Goal: Transaction & Acquisition: Purchase product/service

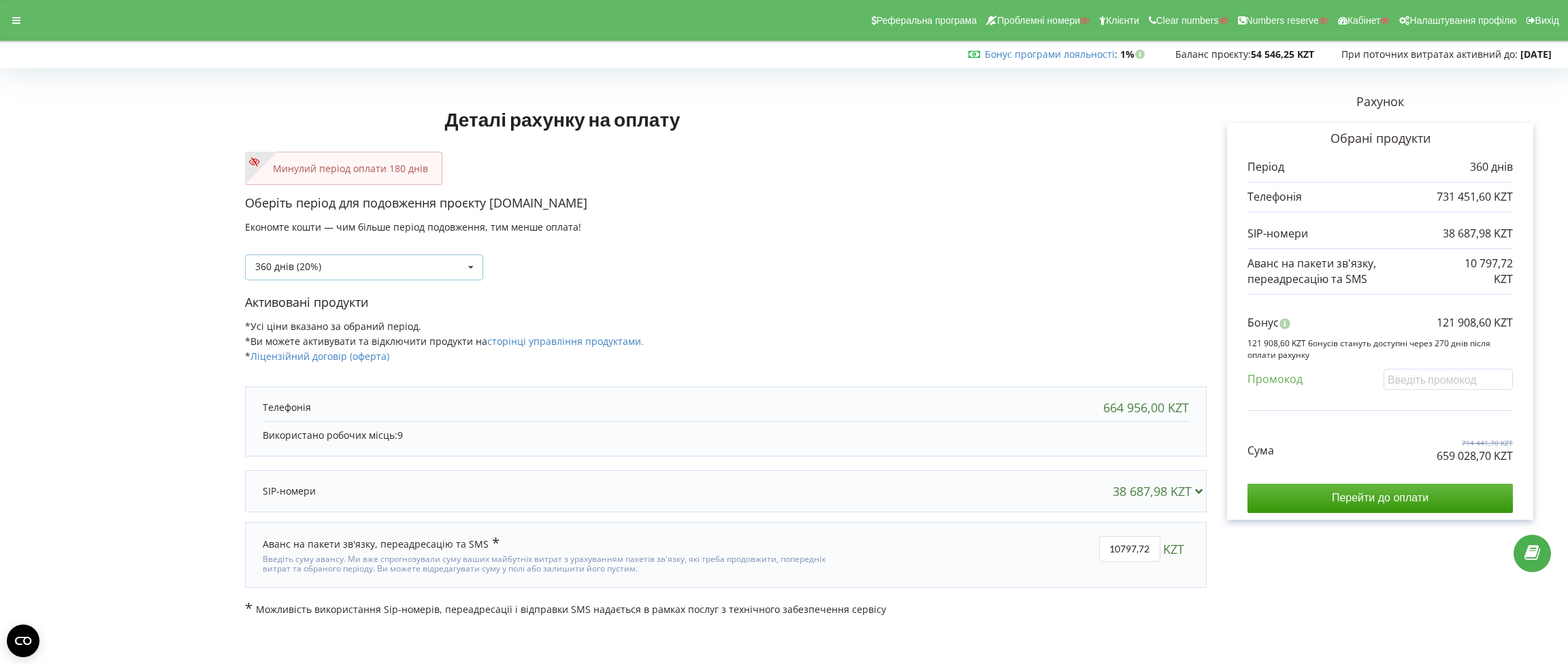
click at [470, 269] on icon at bounding box center [470, 268] width 20 height 25
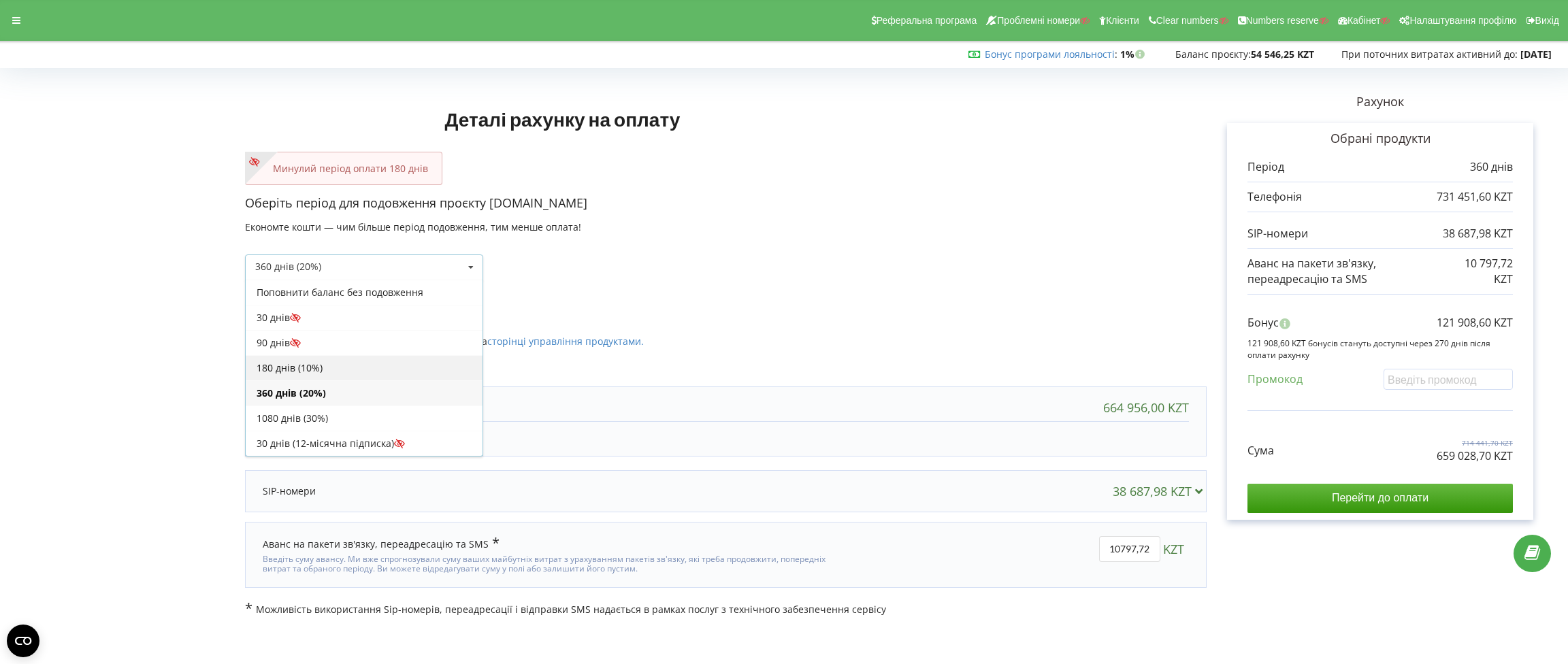
click at [376, 361] on div "180 днів (10%)" at bounding box center [364, 368] width 236 height 25
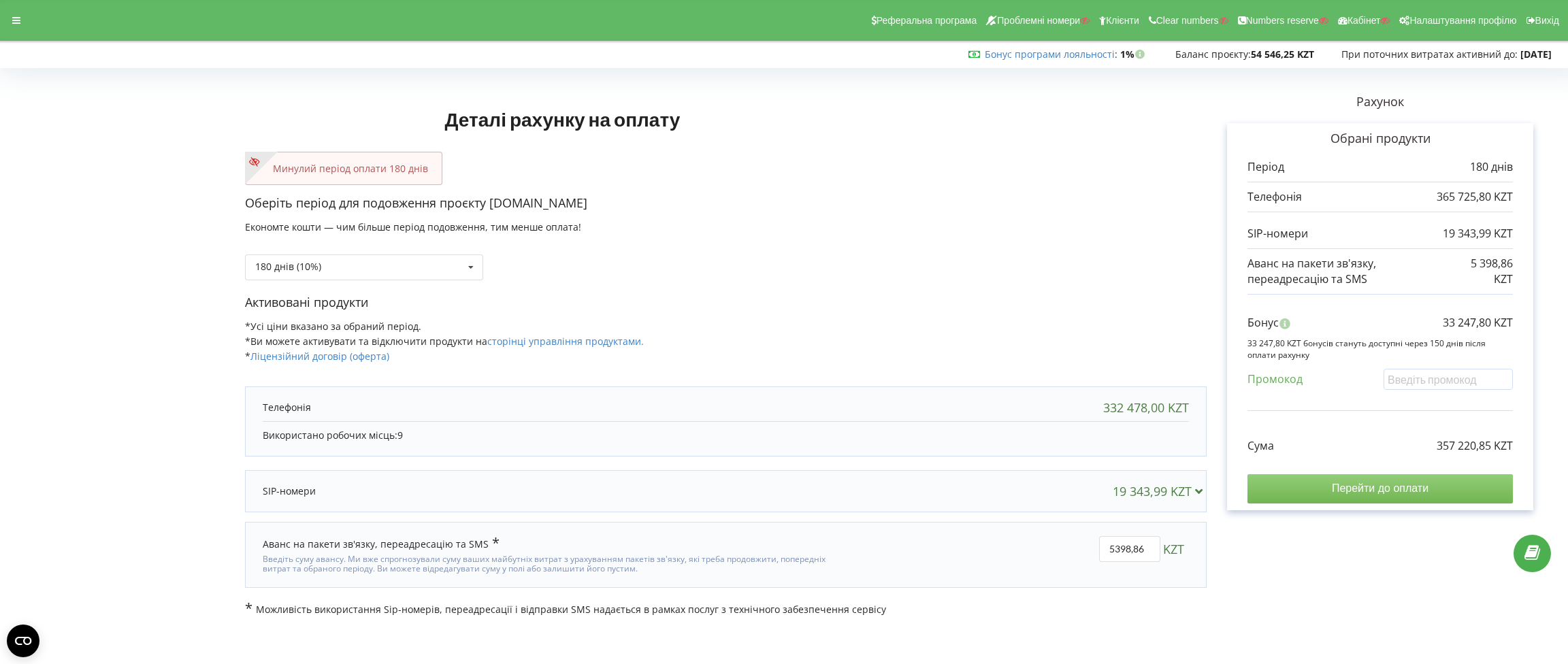
click at [1382, 490] on input "Перейти до оплати" at bounding box center [1380, 489] width 265 height 29
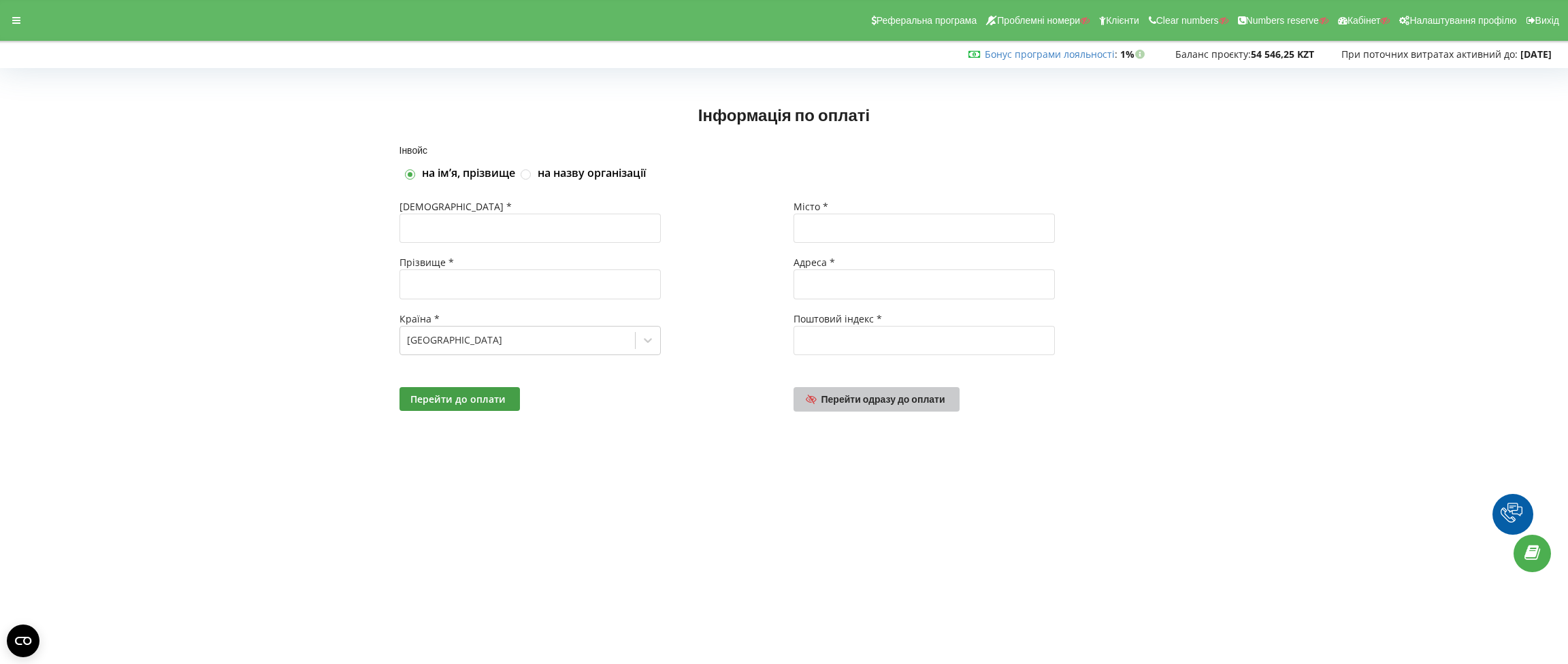
click at [879, 398] on span "Перейти одразу до оплати" at bounding box center [884, 399] width 124 height 11
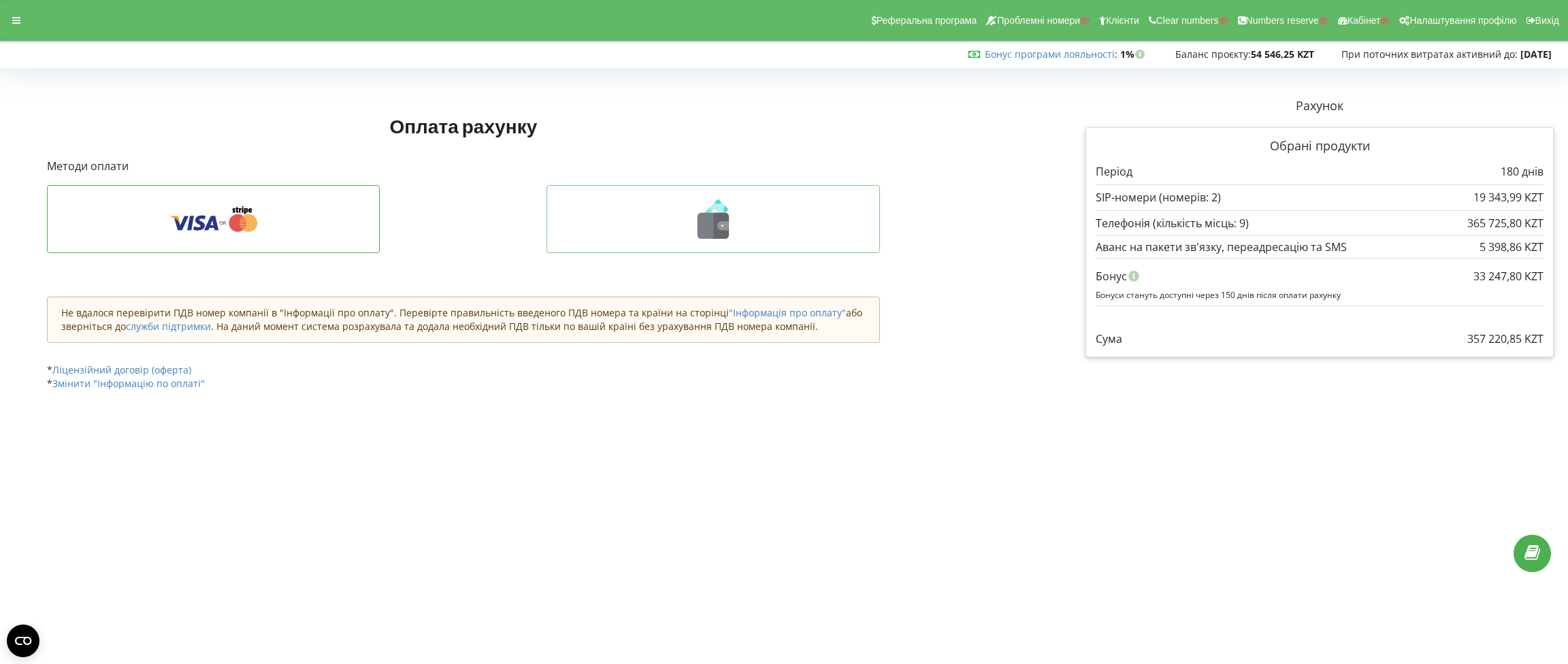
click at [714, 230] on icon at bounding box center [722, 225] width 15 height 26
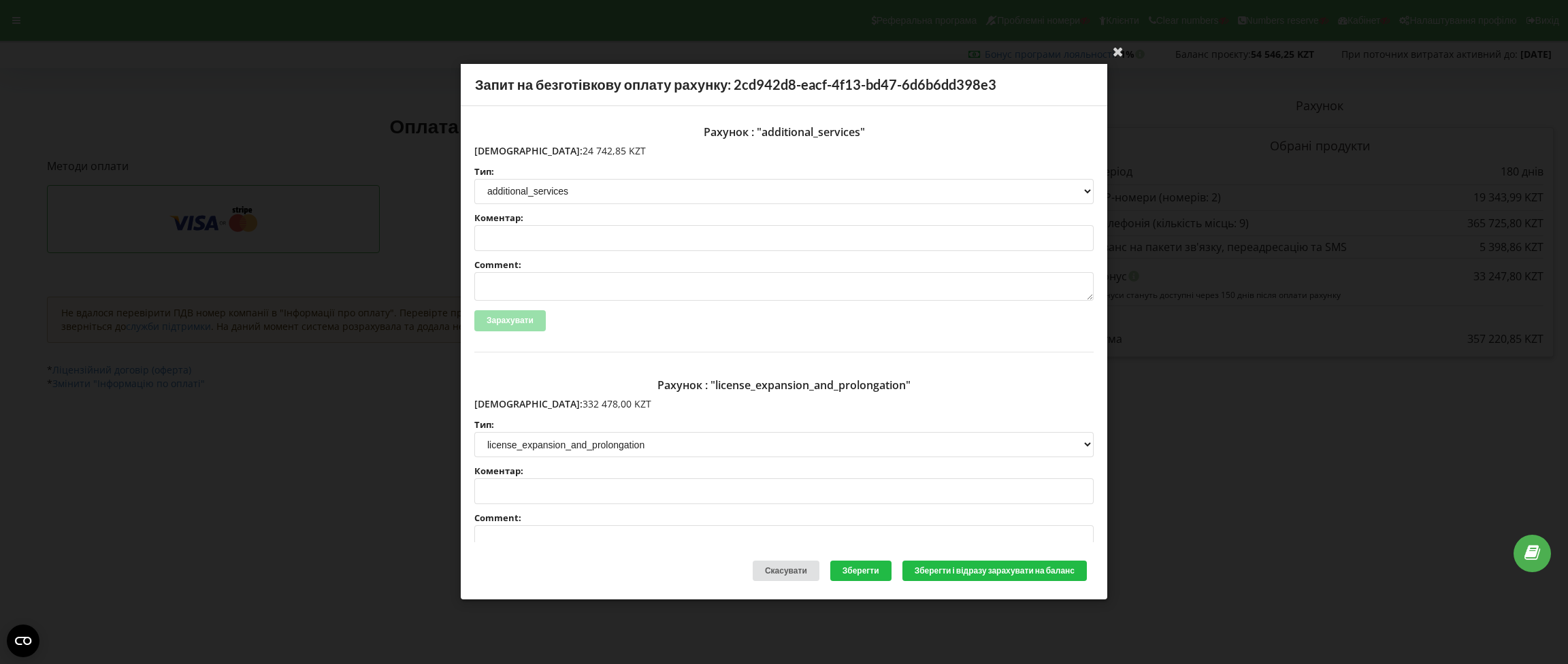
drag, startPoint x: 578, startPoint y: 151, endPoint x: 503, endPoint y: 150, distance: 75.0
click at [503, 150] on p "Сума: 24 742,85 KZT" at bounding box center [784, 151] width 620 height 13
copy p "24 742,85 KZT"
drag, startPoint x: 592, startPoint y: 399, endPoint x: 540, endPoint y: 399, distance: 52.0
click at [503, 403] on p "Сума: 332 478,00 KZT" at bounding box center [784, 404] width 620 height 13
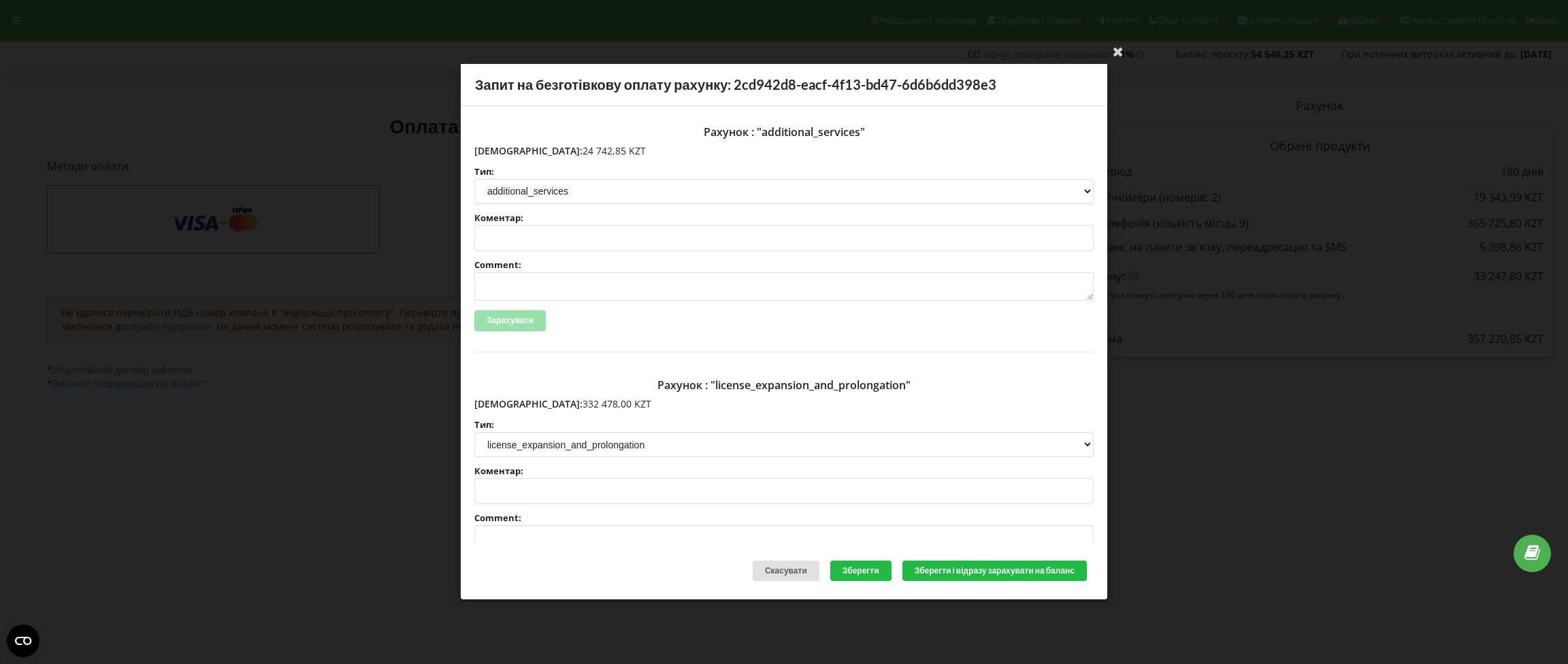
copy p "332 478,00 KZT"
